Goal: Find contact information: Find contact information

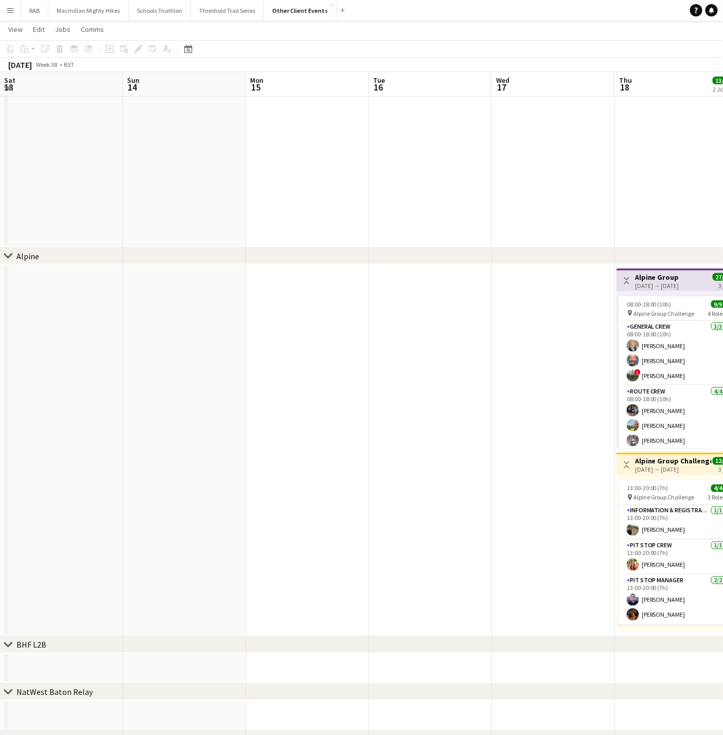
scroll to position [0, 220]
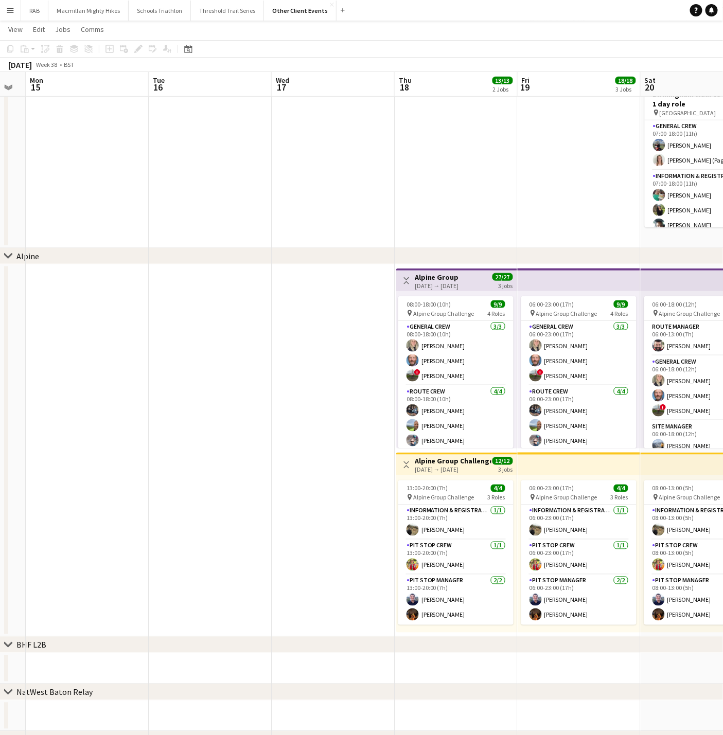
click at [12, 13] on app-icon "Menu" at bounding box center [10, 10] width 8 height 8
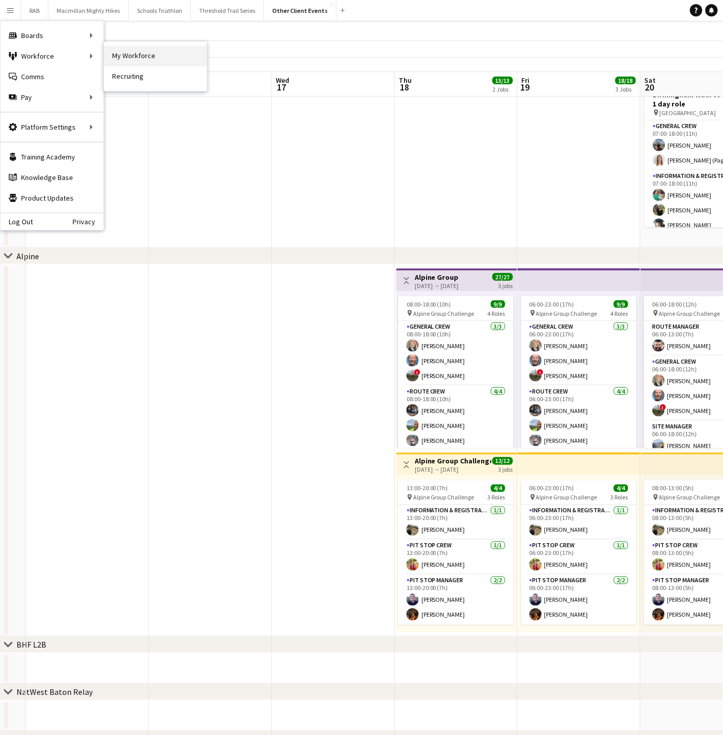
click at [129, 59] on link "My Workforce" at bounding box center [155, 56] width 103 height 21
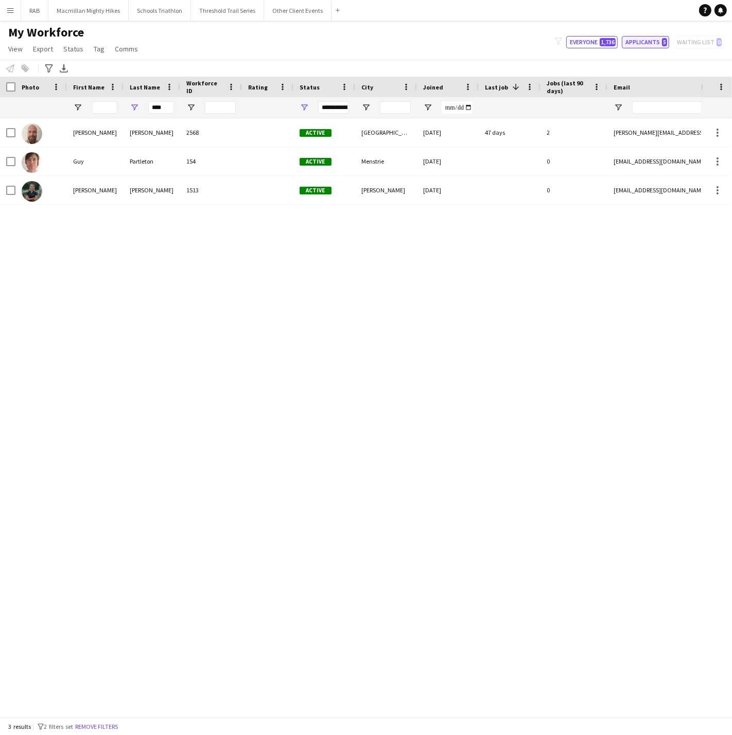
click at [636, 45] on button "Applicants 5" at bounding box center [644, 42] width 47 height 12
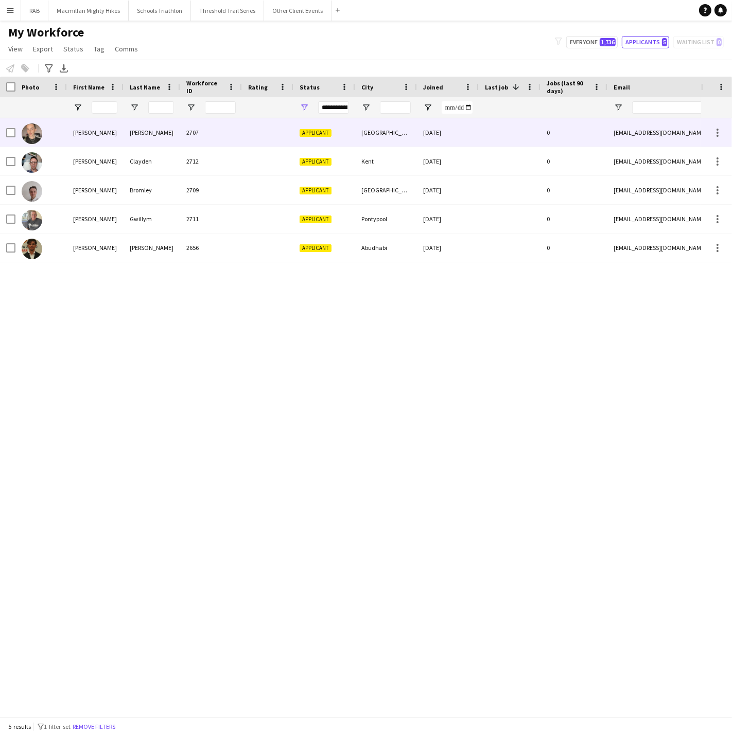
click at [122, 142] on div "[PERSON_NAME]" at bounding box center [95, 132] width 57 height 28
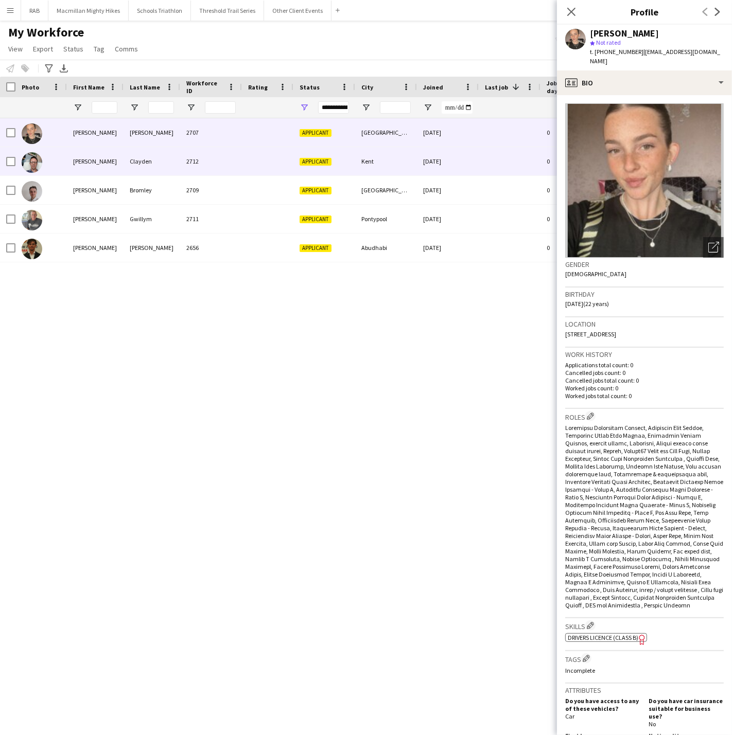
click at [127, 155] on div "Clayden" at bounding box center [151, 161] width 57 height 28
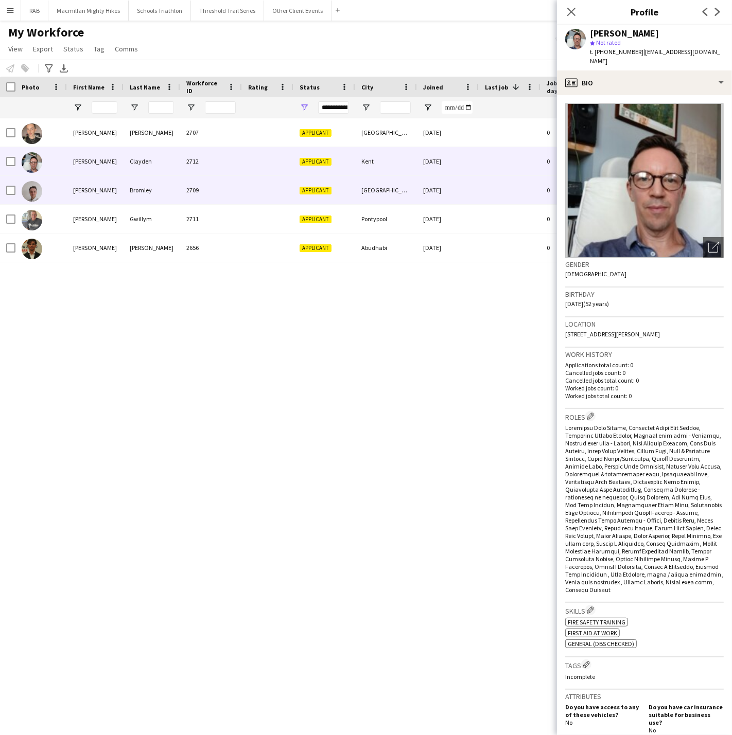
click at [139, 197] on div "Bromley" at bounding box center [151, 190] width 57 height 28
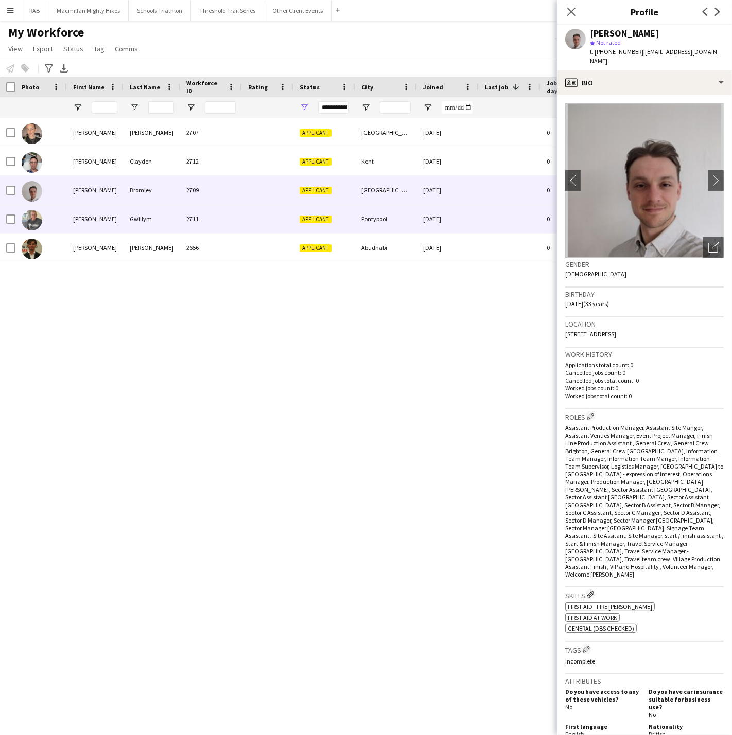
click at [142, 229] on div "Gwillym" at bounding box center [151, 219] width 57 height 28
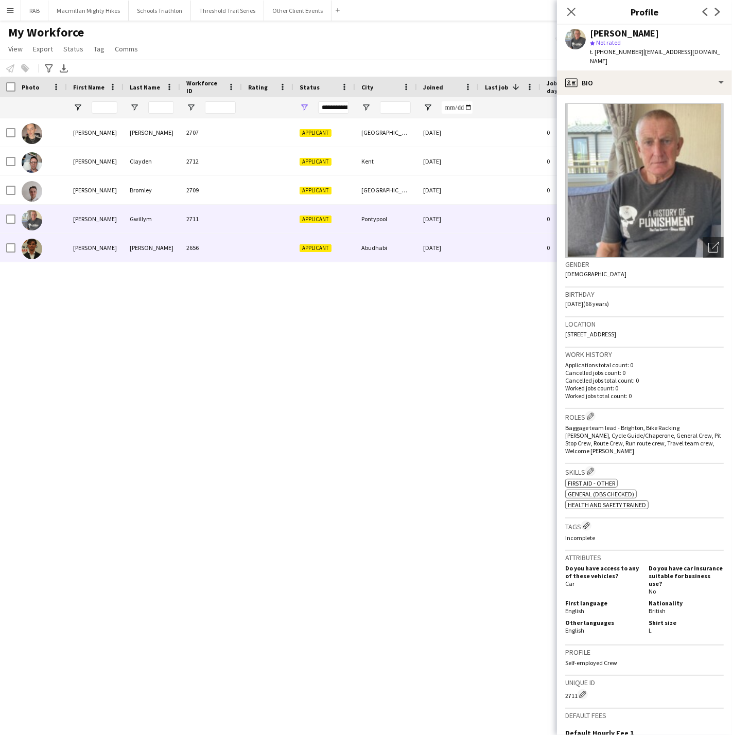
click at [143, 254] on div "[PERSON_NAME]" at bounding box center [151, 248] width 57 height 28
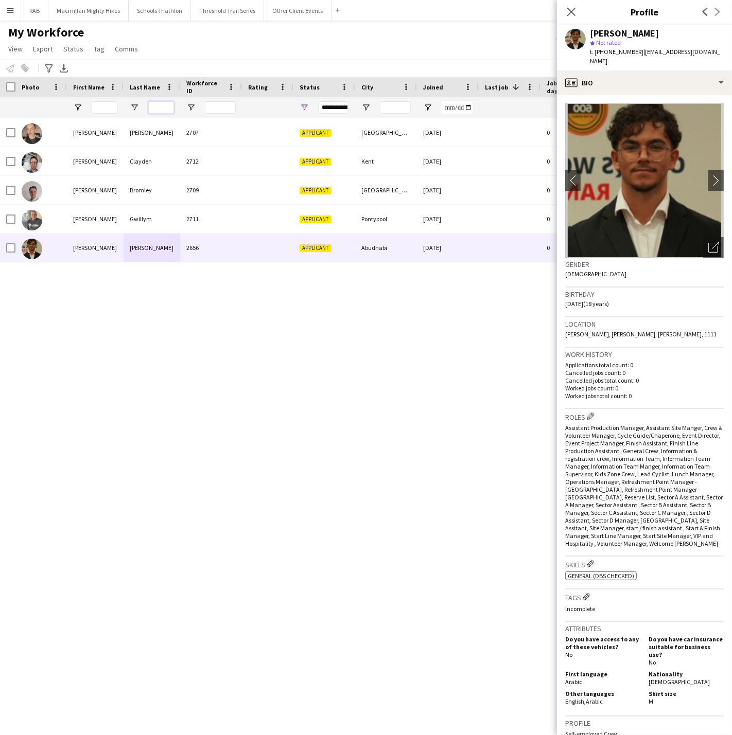
click at [149, 107] on input "Last Name Filter Input" at bounding box center [161, 107] width 26 height 12
click at [571, 6] on app-icon "Close pop-in" at bounding box center [571, 12] width 15 height 15
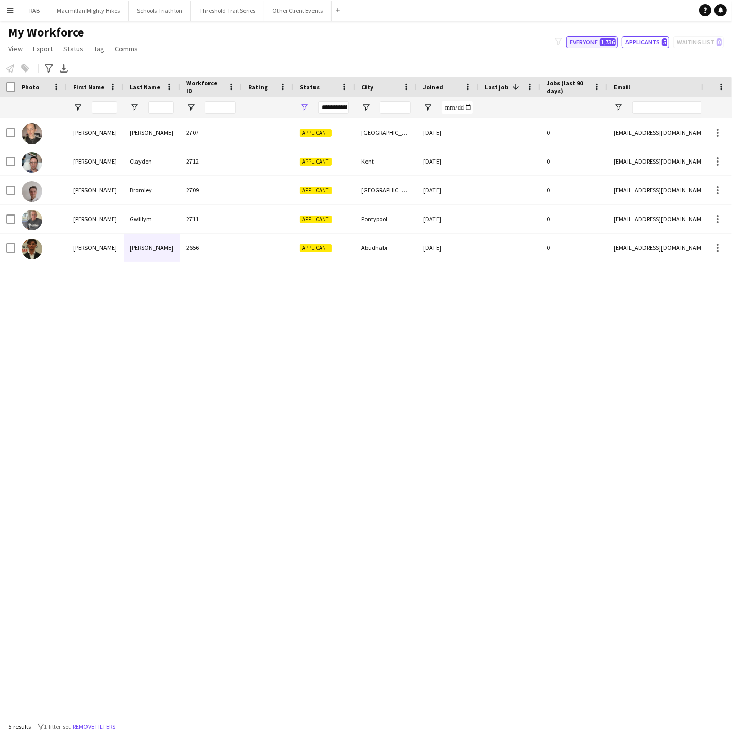
click at [592, 42] on button "Everyone 1,736" at bounding box center [591, 42] width 51 height 12
type input "**********"
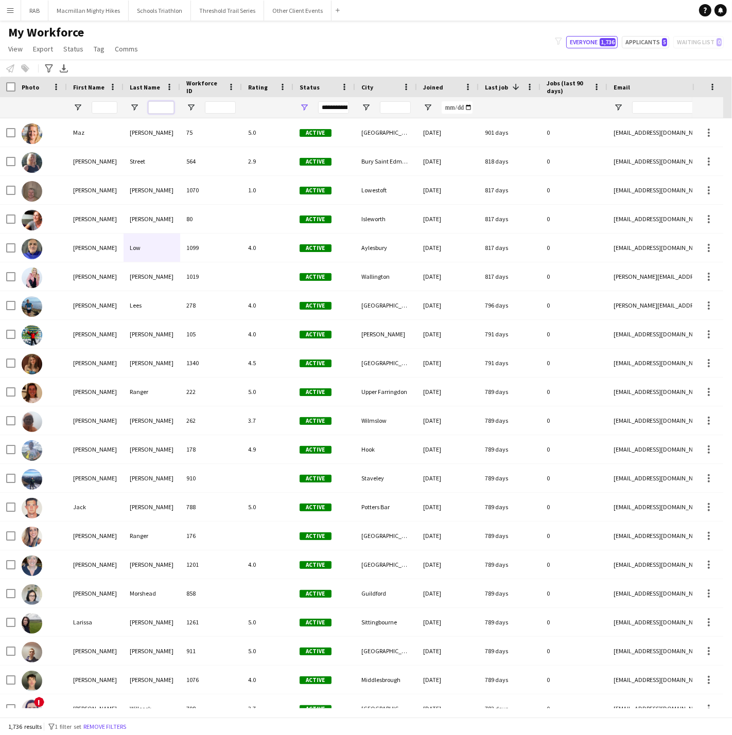
click at [164, 109] on input "Last Name Filter Input" at bounding box center [161, 107] width 26 height 12
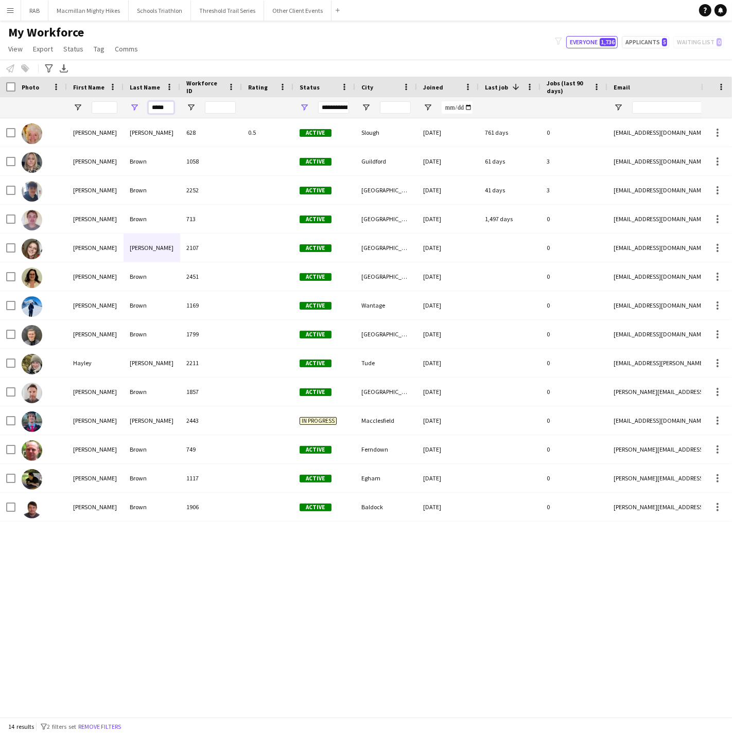
drag, startPoint x: 171, startPoint y: 107, endPoint x: 137, endPoint y: 108, distance: 33.5
click at [137, 108] on div "*****" at bounding box center [151, 107] width 57 height 21
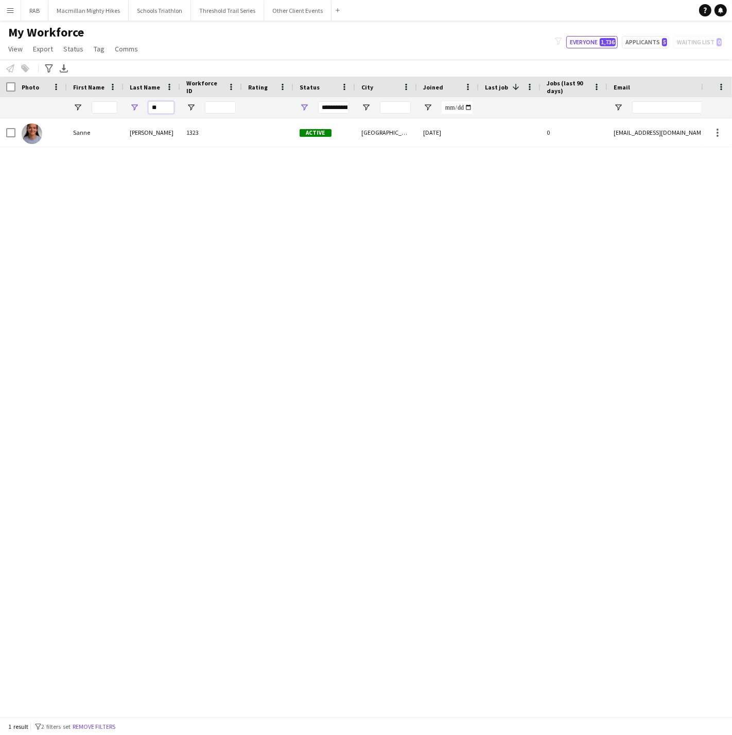
type input "*"
drag, startPoint x: 171, startPoint y: 109, endPoint x: 130, endPoint y: 106, distance: 40.7
click at [130, 106] on div "******" at bounding box center [151, 107] width 57 height 21
type input "*"
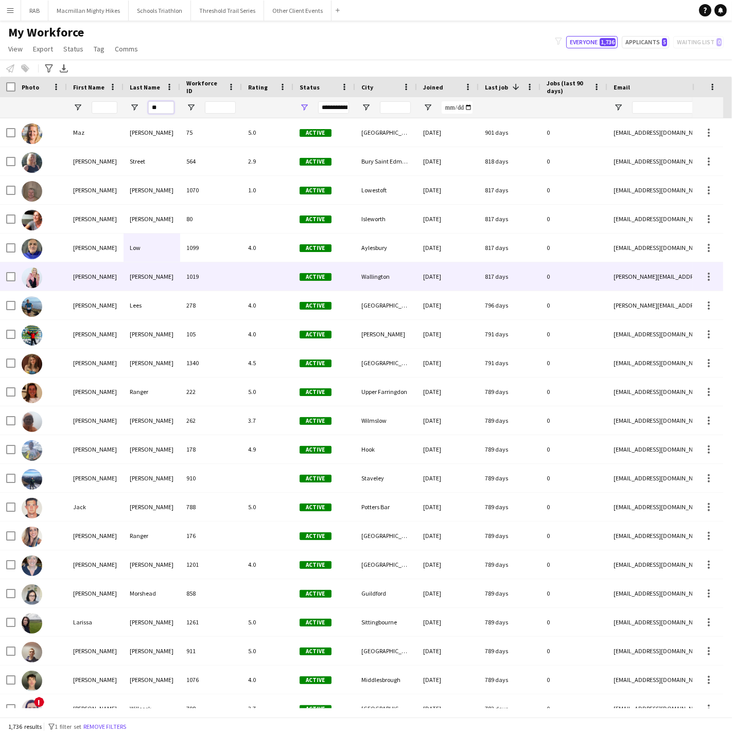
type input "*"
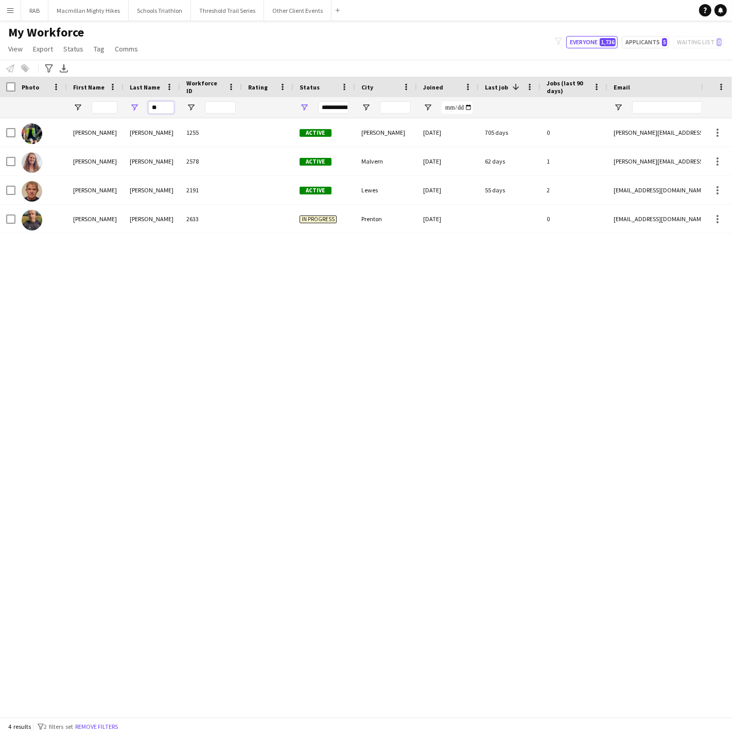
type input "*"
drag, startPoint x: 172, startPoint y: 104, endPoint x: 164, endPoint y: 104, distance: 8.2
click at [164, 104] on input "***" at bounding box center [161, 107] width 26 height 12
type input "*"
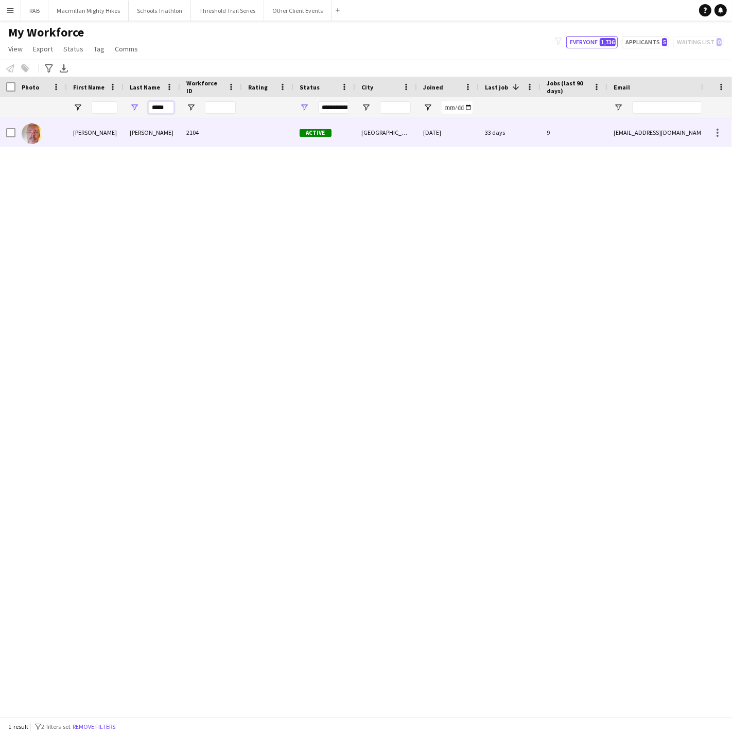
type input "*****"
click at [138, 127] on div "[PERSON_NAME]" at bounding box center [151, 132] width 57 height 28
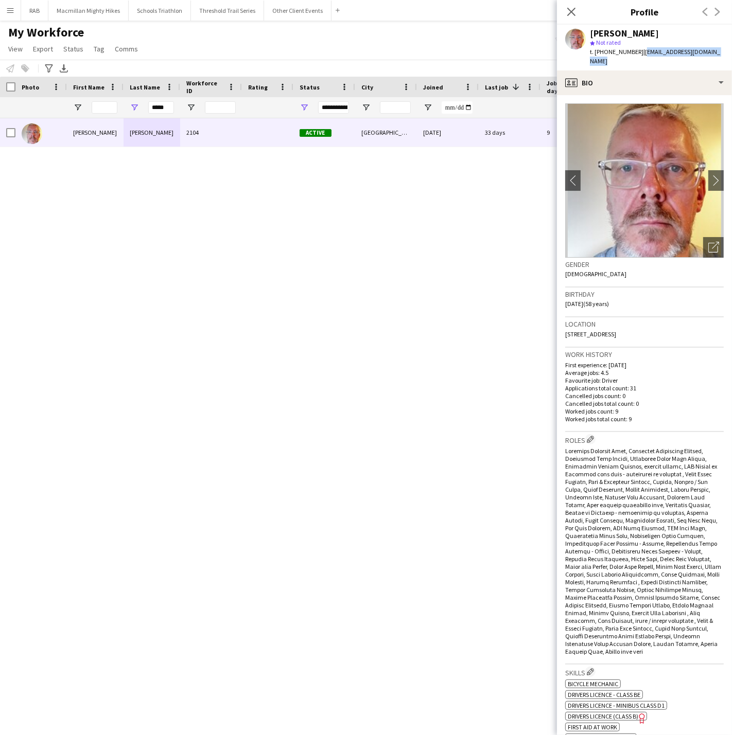
drag, startPoint x: 639, startPoint y: 50, endPoint x: 717, endPoint y: 50, distance: 77.7
click at [717, 50] on span "| [EMAIL_ADDRESS][DOMAIN_NAME]" at bounding box center [655, 56] width 130 height 17
copy span "[EMAIL_ADDRESS][DOMAIN_NAME]"
